Goal: Task Accomplishment & Management: Manage account settings

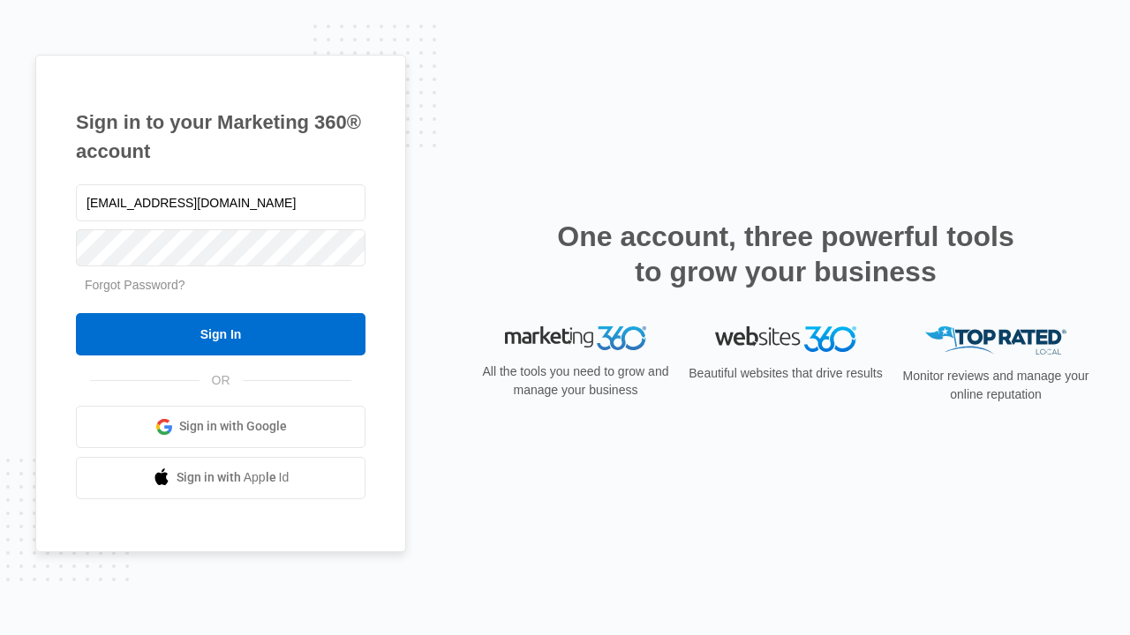
type input "[EMAIL_ADDRESS][DOMAIN_NAME]"
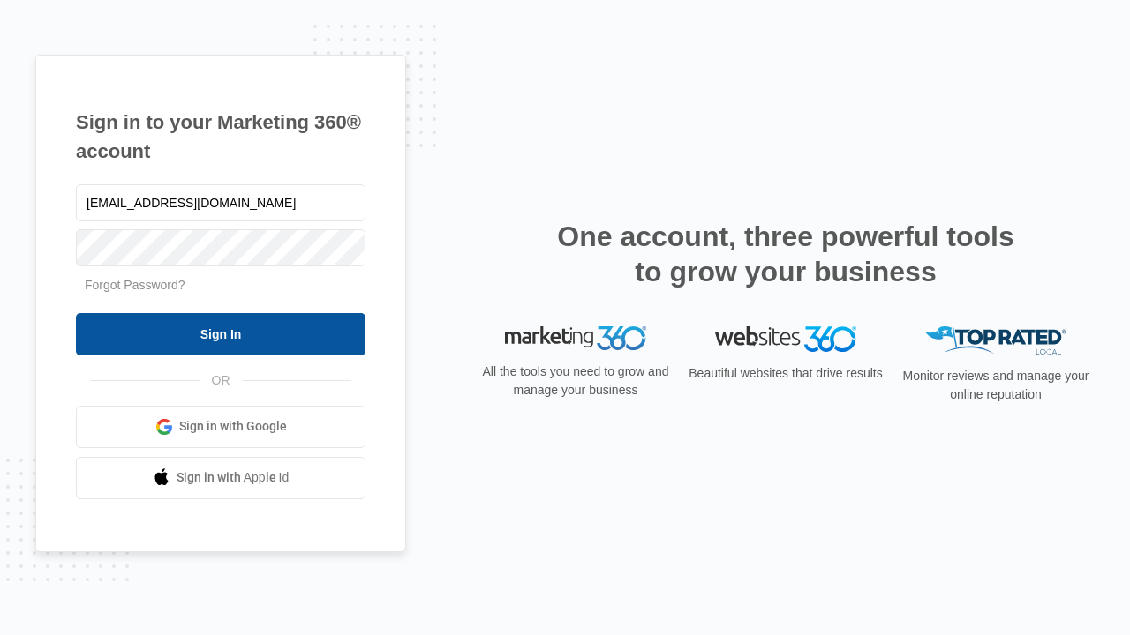
click at [221, 334] on input "Sign In" at bounding box center [220, 334] width 289 height 42
